Goal: Task Accomplishment & Management: Use online tool/utility

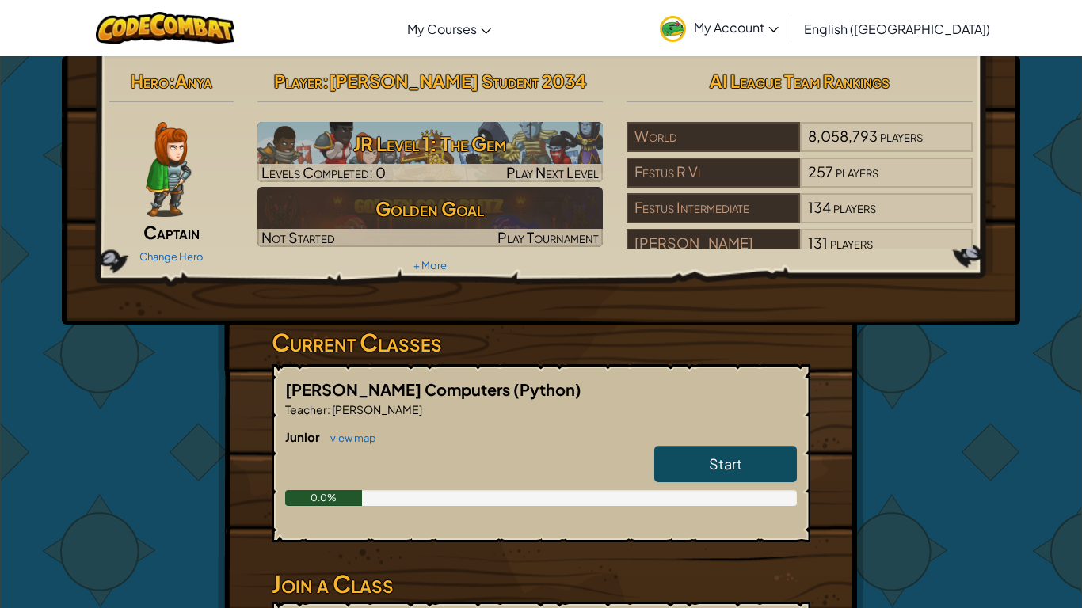
click at [681, 462] on link "Start" at bounding box center [725, 464] width 143 height 36
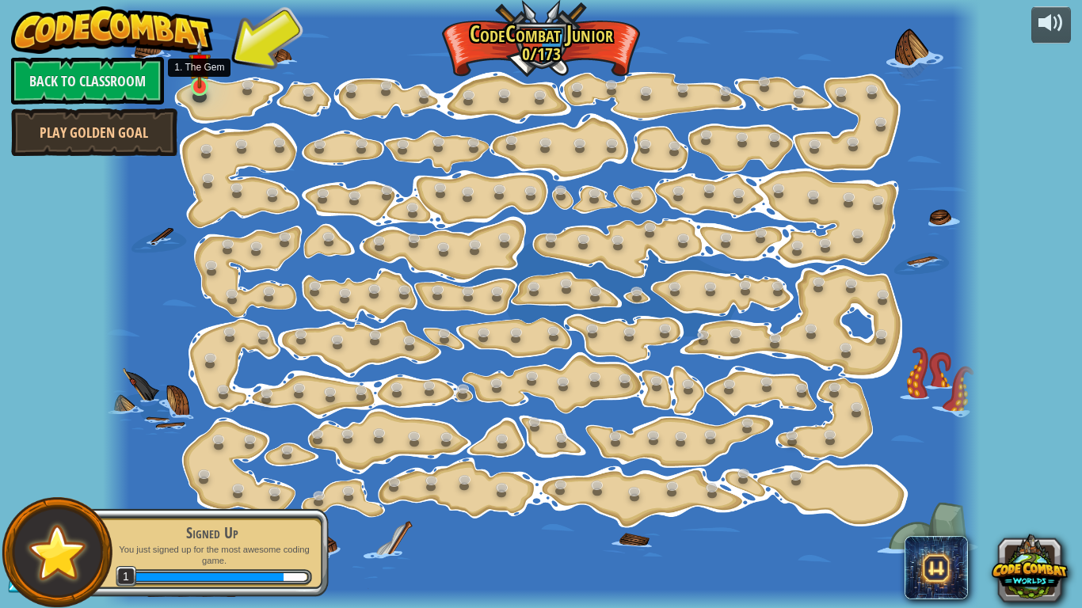
click at [204, 84] on img at bounding box center [198, 64] width 21 height 50
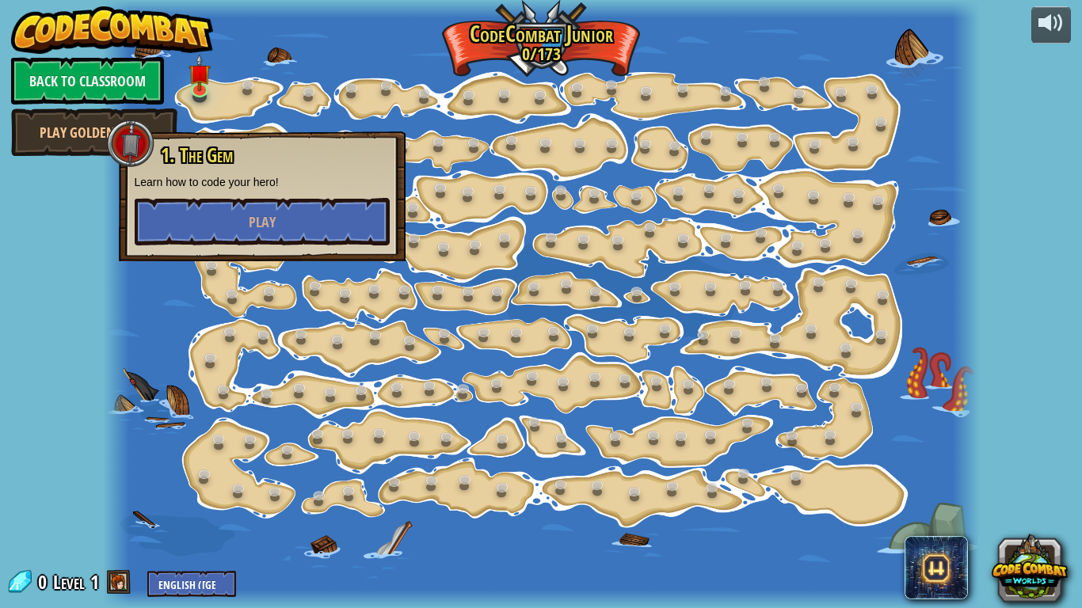
click at [124, 589] on span at bounding box center [119, 582] width 24 height 24
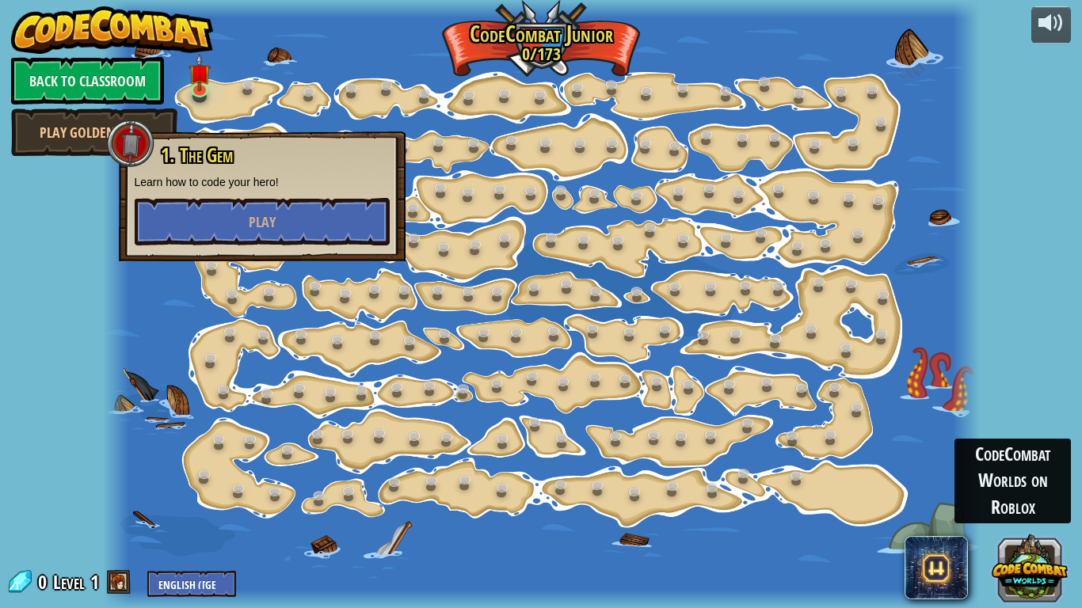
click at [1001, 565] on button at bounding box center [1029, 568] width 76 height 76
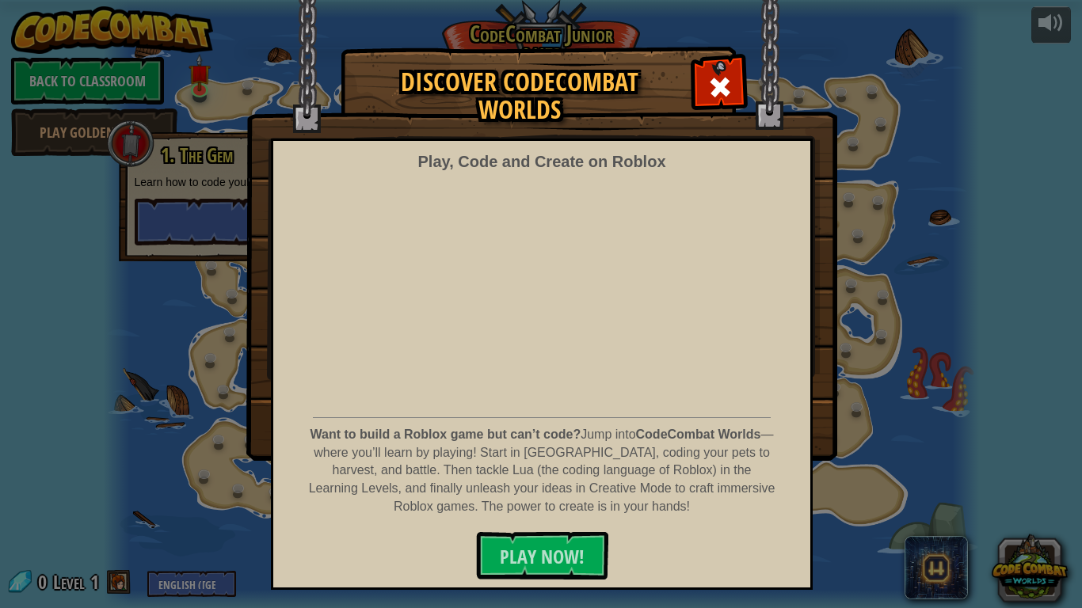
click at [923, 124] on div "Discover CodeCombat Worlds Play, Code and Create on Roblox Want to build a Robl…" at bounding box center [541, 254] width 1082 height 412
click at [932, 544] on div "Discover CodeCombat Worlds Play, Code and Create on Roblox Want to build a Robl…" at bounding box center [541, 304] width 1082 height 608
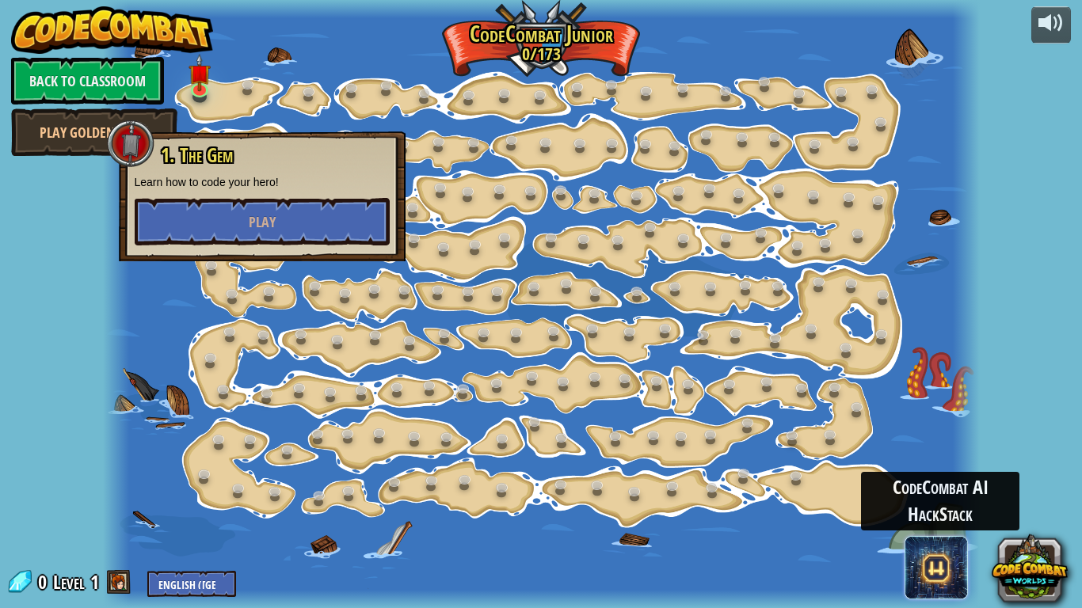
click at [939, 550] on span at bounding box center [935, 567] width 63 height 63
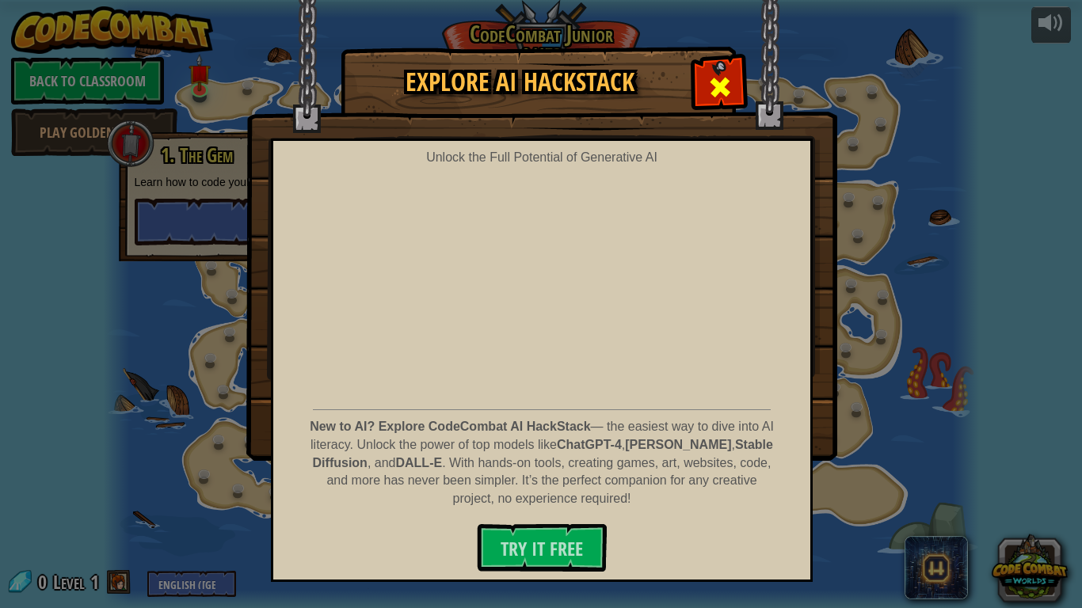
click at [728, 87] on span at bounding box center [719, 86] width 25 height 25
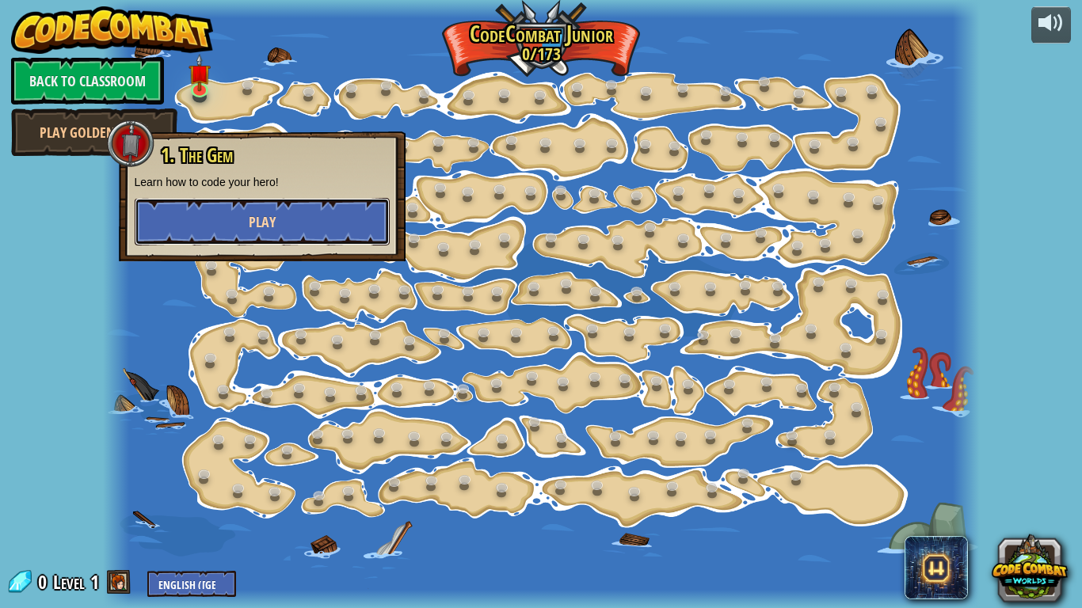
click at [268, 214] on span "Play" at bounding box center [262, 222] width 27 height 20
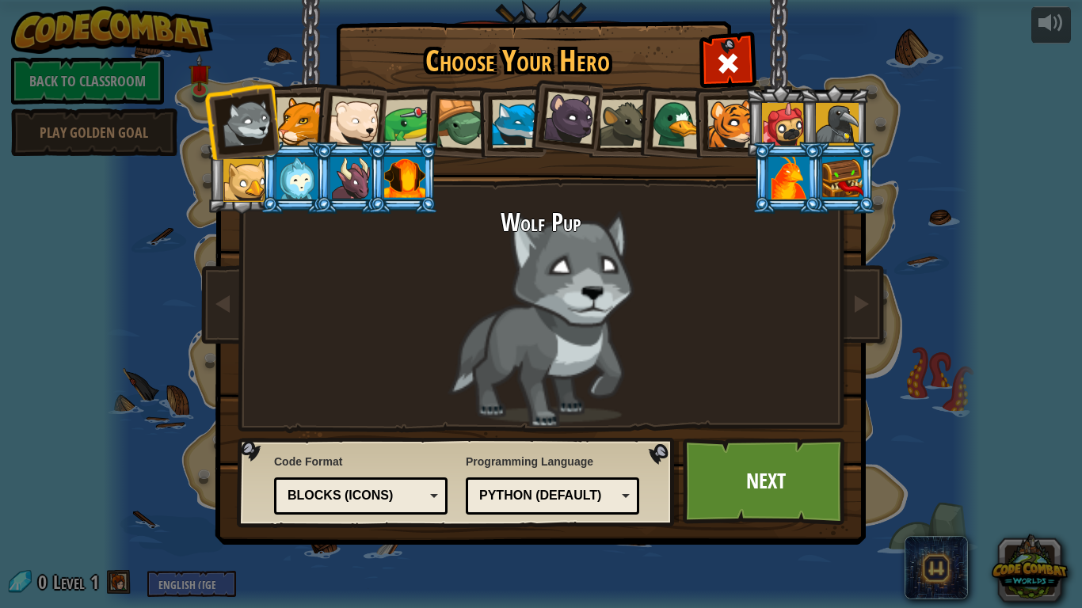
click at [341, 183] on div at bounding box center [350, 178] width 41 height 43
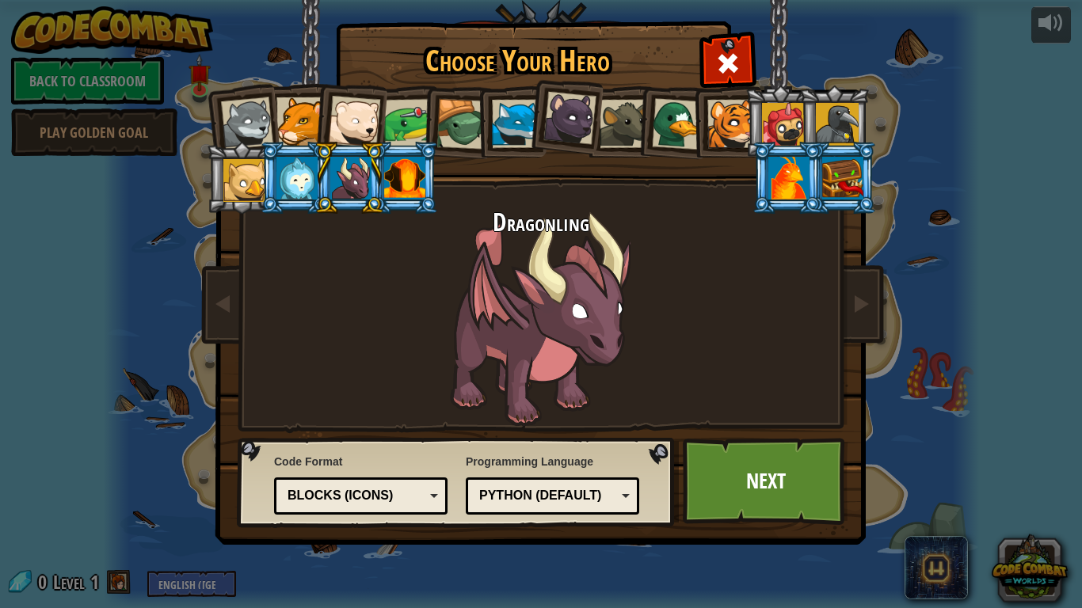
click at [395, 186] on div at bounding box center [404, 178] width 41 height 43
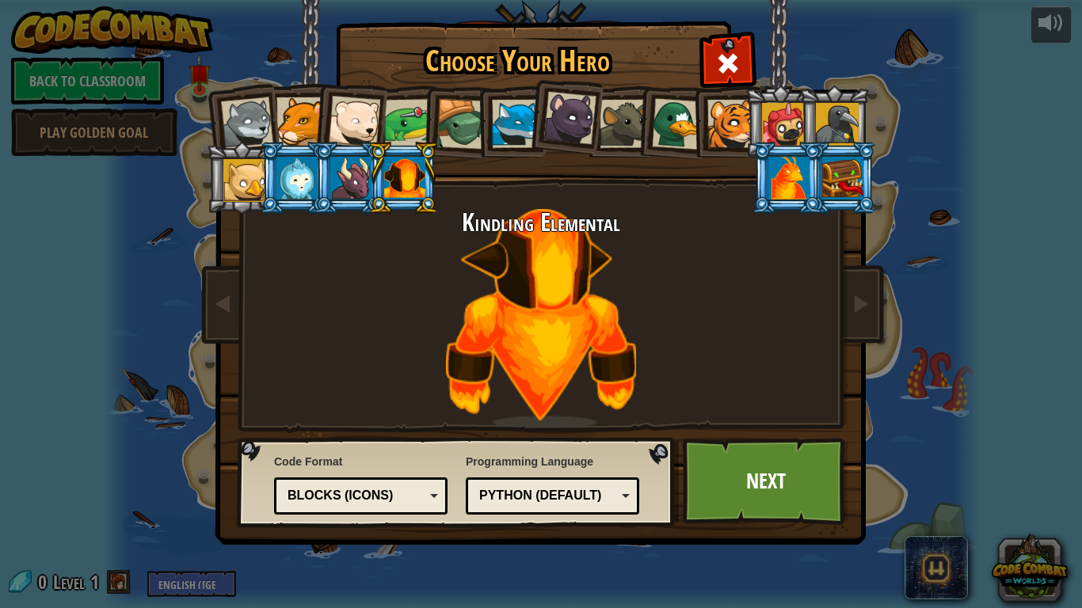
click at [851, 200] on li at bounding box center [840, 178] width 71 height 72
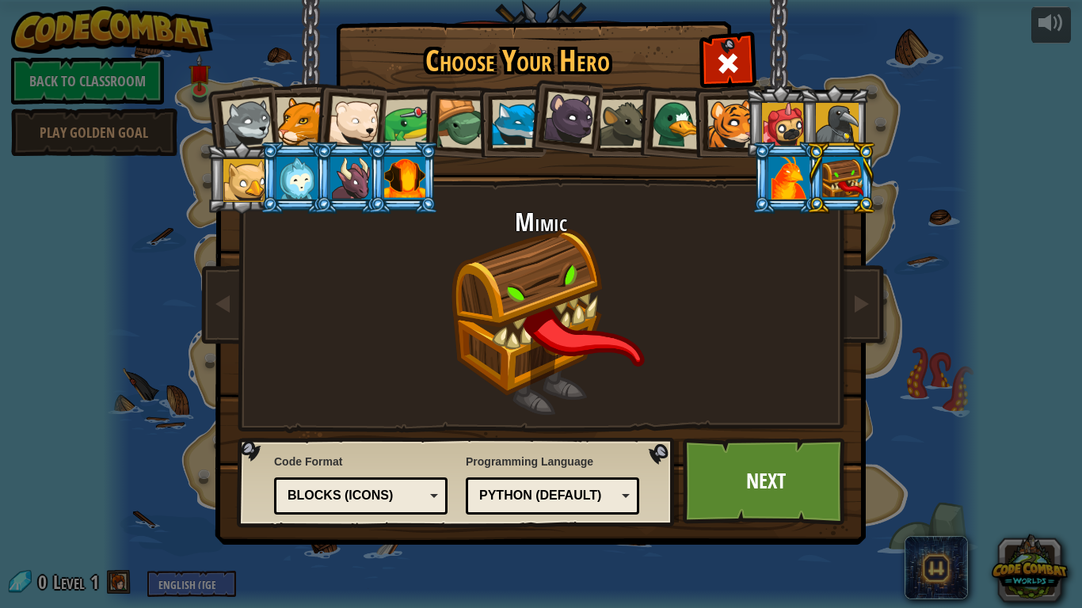
click at [421, 119] on li at bounding box center [457, 122] width 75 height 76
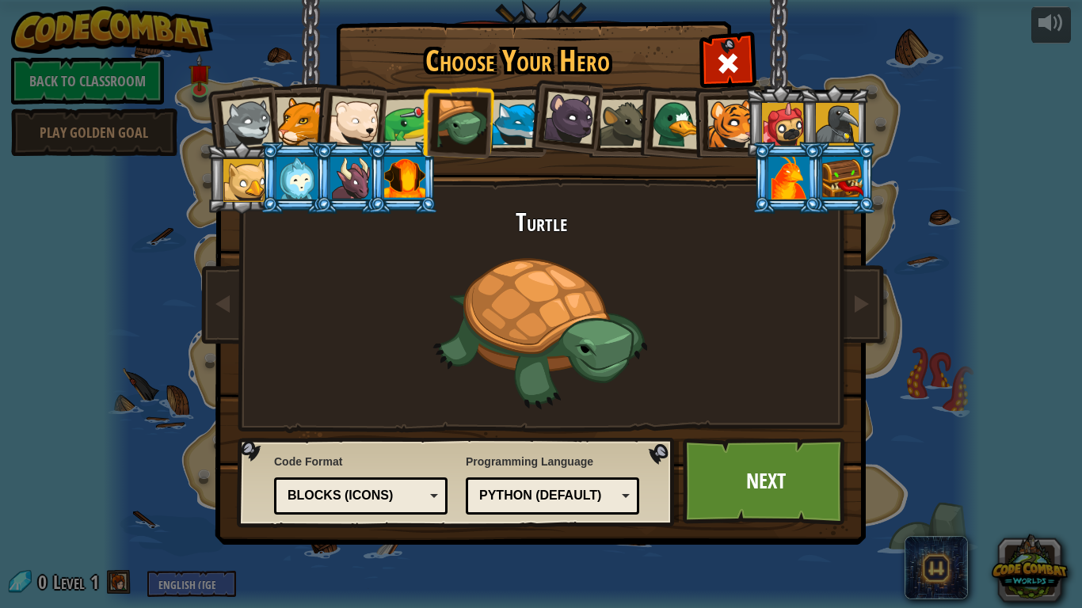
click at [396, 115] on div at bounding box center [408, 123] width 49 height 49
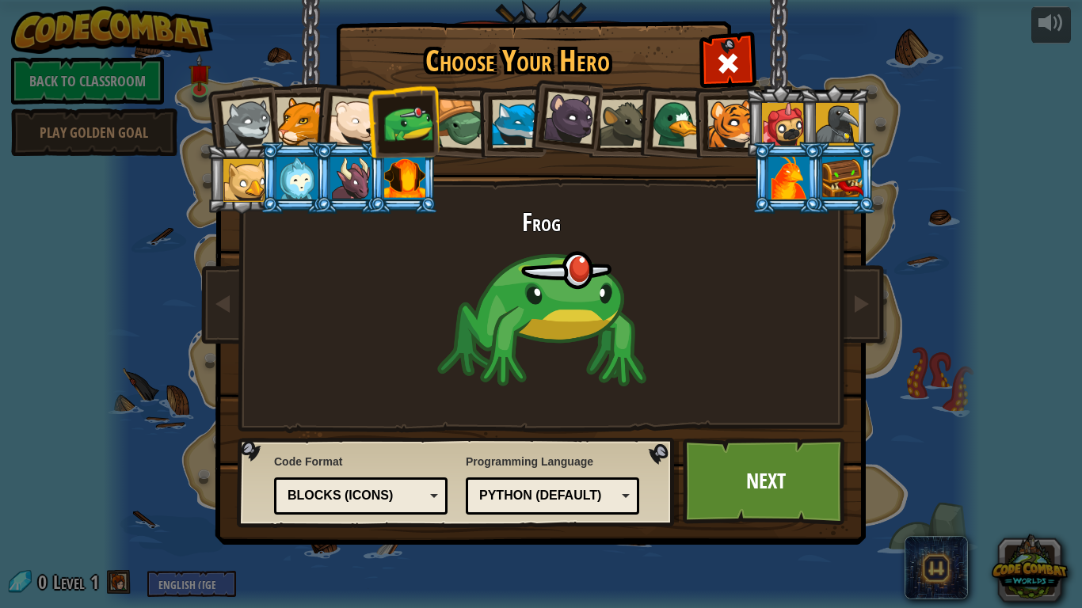
click at [857, 185] on div at bounding box center [842, 178] width 41 height 43
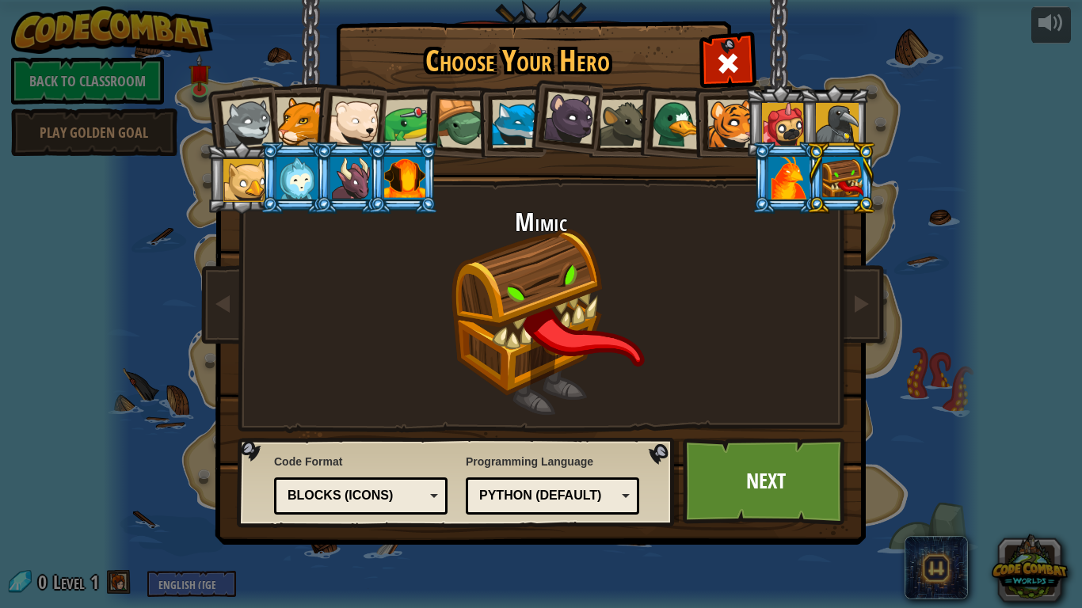
click at [412, 133] on div at bounding box center [408, 123] width 49 height 49
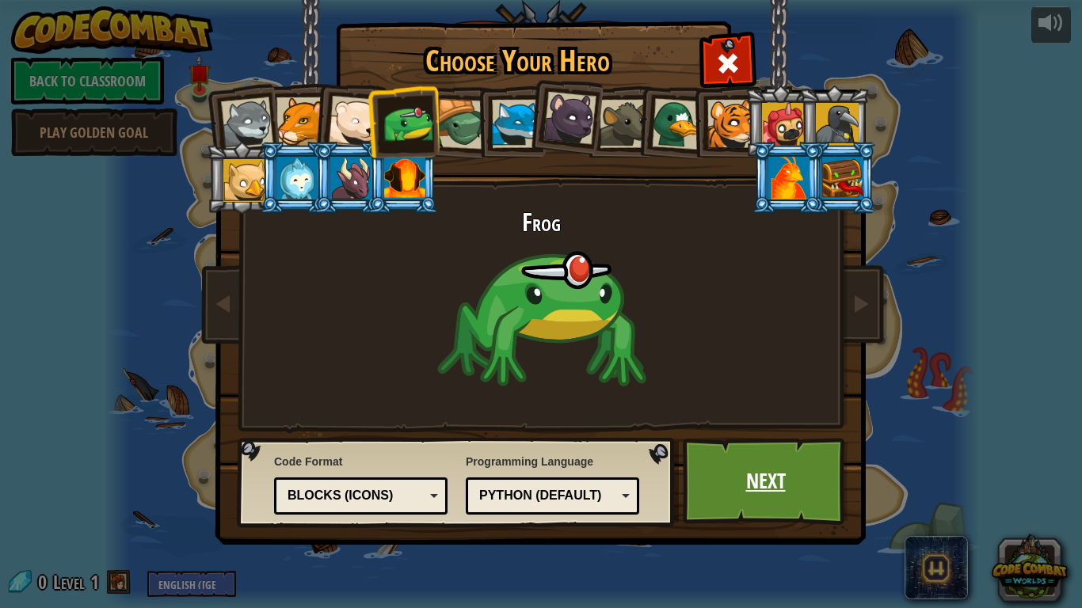
click at [814, 452] on link "Next" at bounding box center [766, 481] width 166 height 87
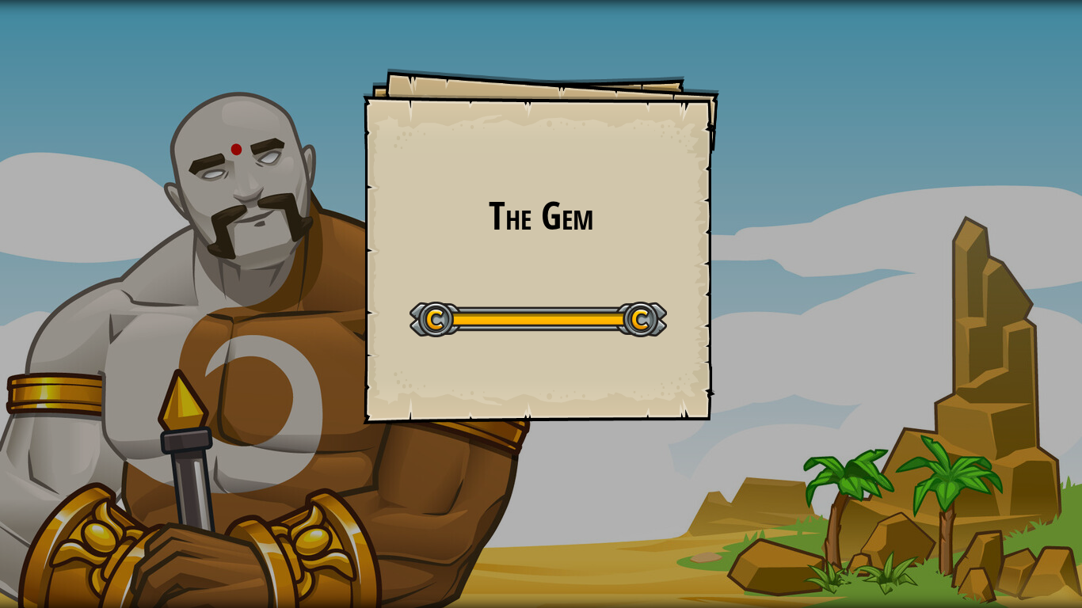
click at [609, 329] on div at bounding box center [537, 320] width 257 height 36
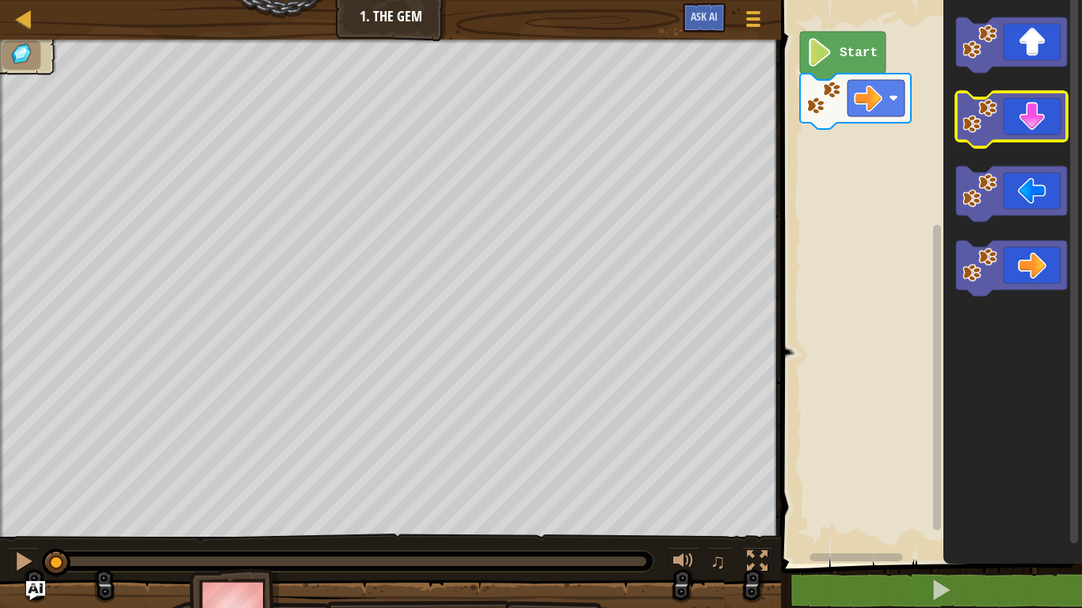
click at [1022, 116] on icon "Blockly Workspace" at bounding box center [1011, 119] width 111 height 55
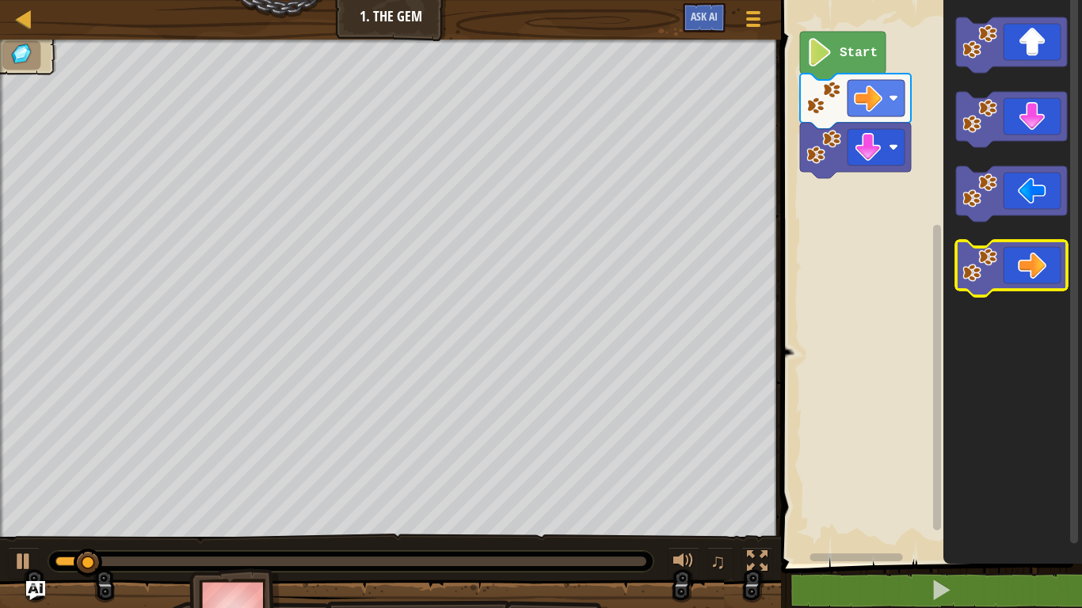
click at [1030, 246] on icon "Blockly Workspace" at bounding box center [1011, 268] width 111 height 55
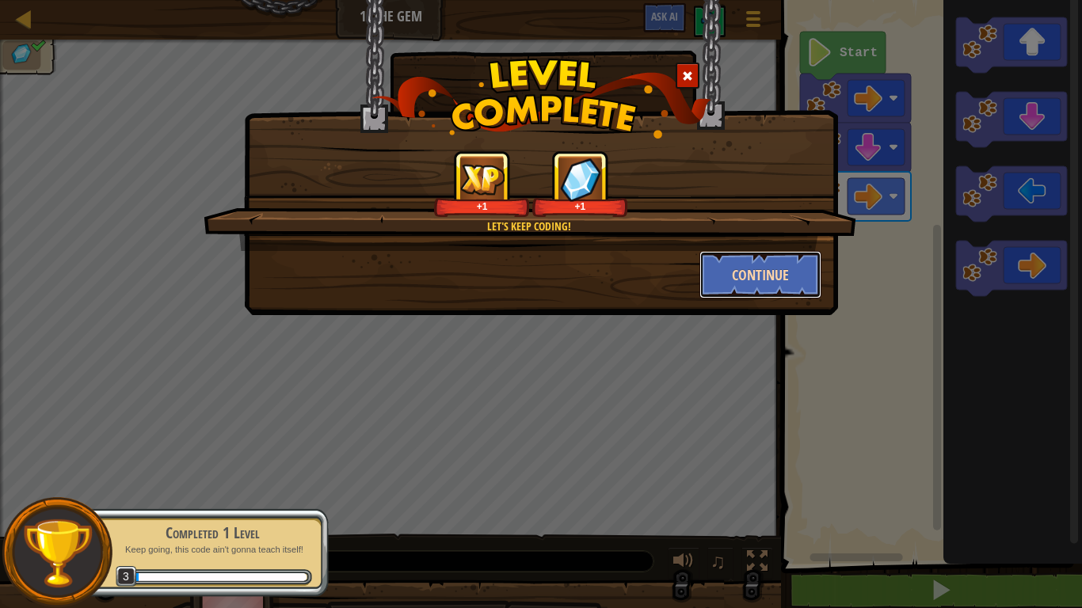
click at [792, 270] on button "Continue" at bounding box center [760, 275] width 123 height 48
